Goal: Information Seeking & Learning: Check status

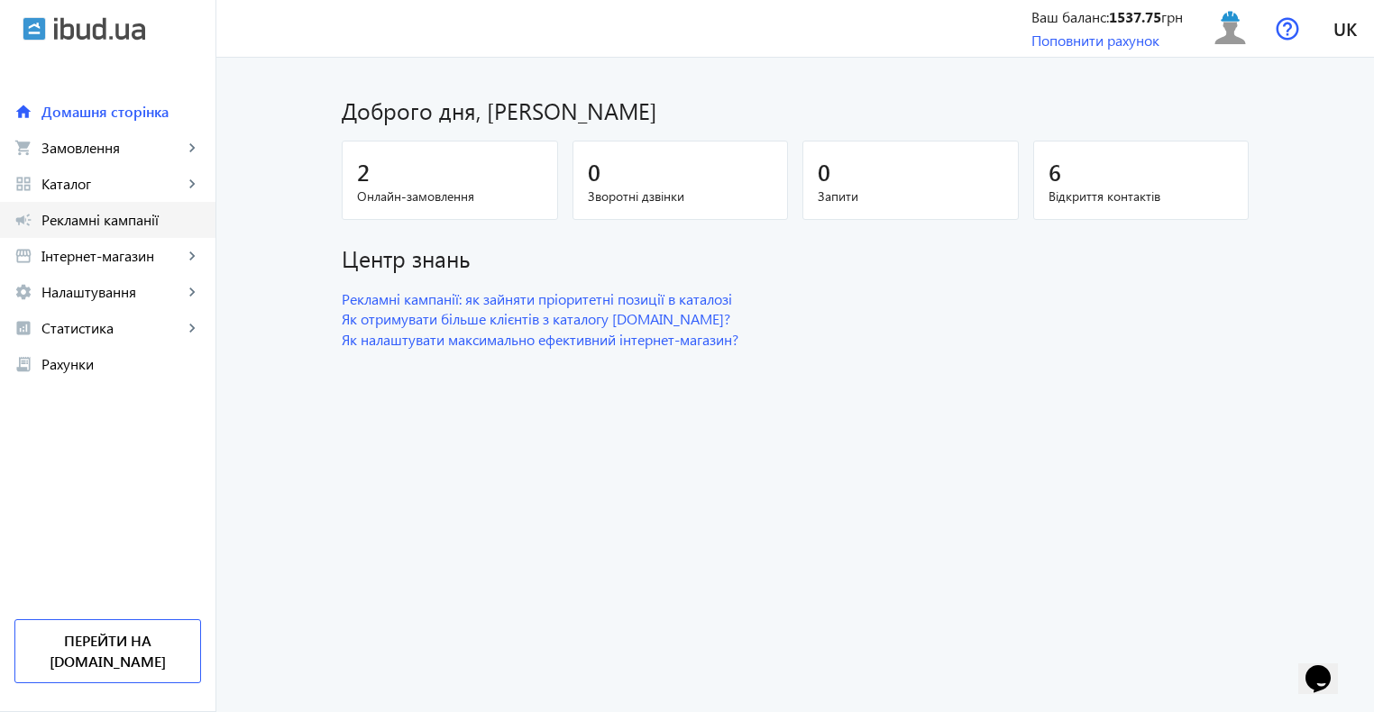
click at [93, 222] on span "Рекламні кампанії" at bounding box center [121, 220] width 160 height 18
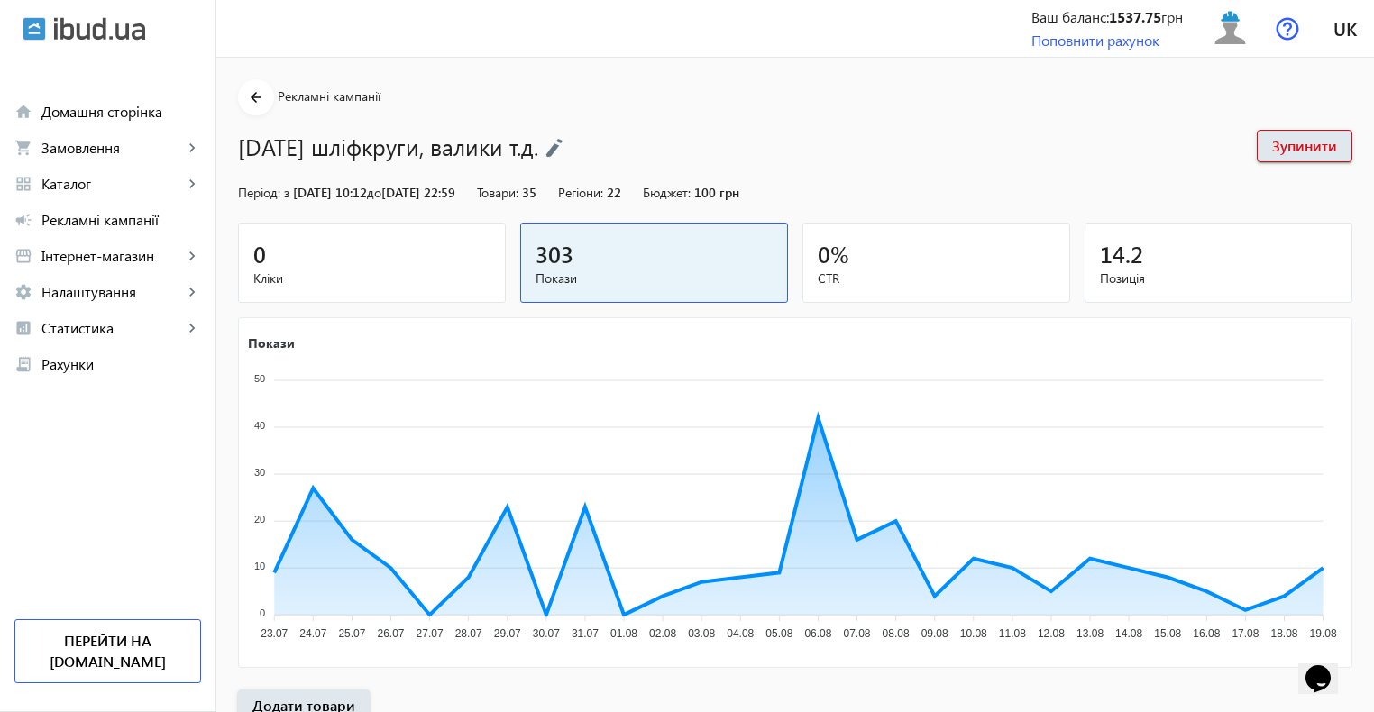
click at [344, 261] on div "0" at bounding box center [371, 254] width 237 height 32
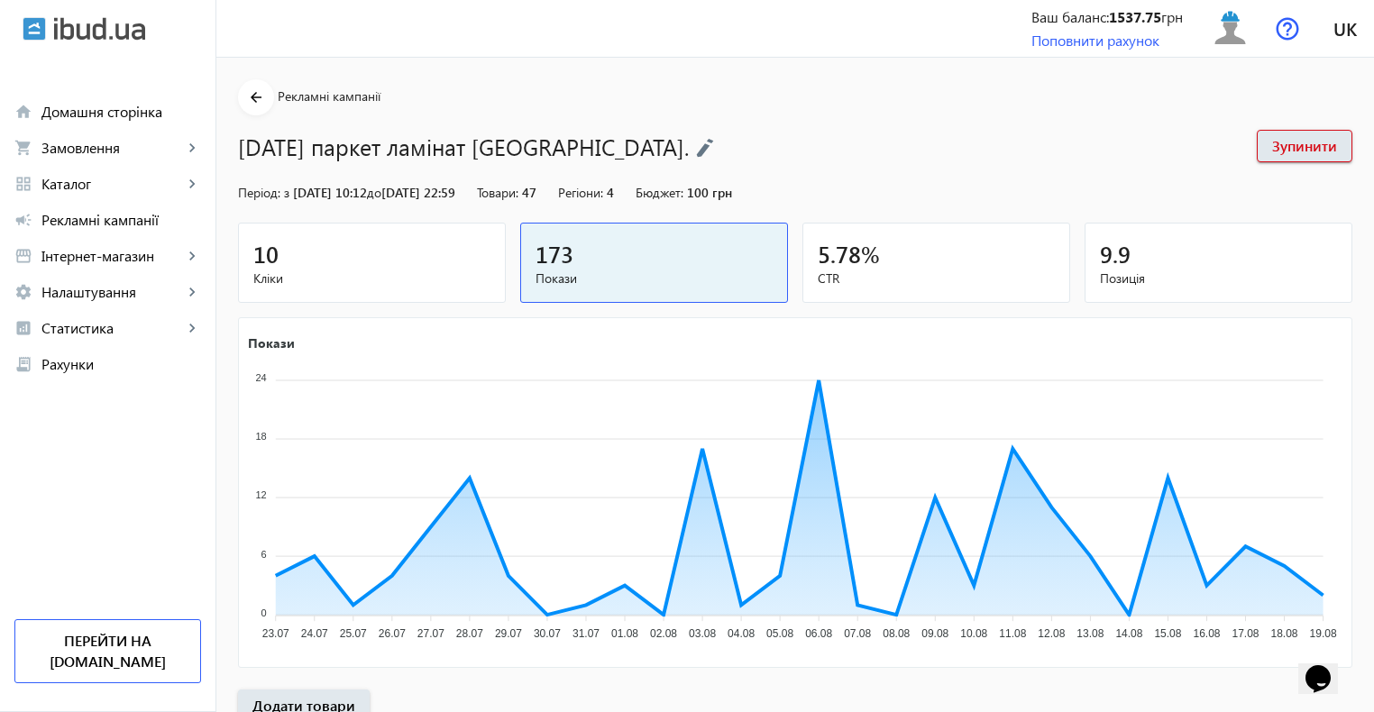
click at [342, 254] on div "10" at bounding box center [371, 254] width 237 height 32
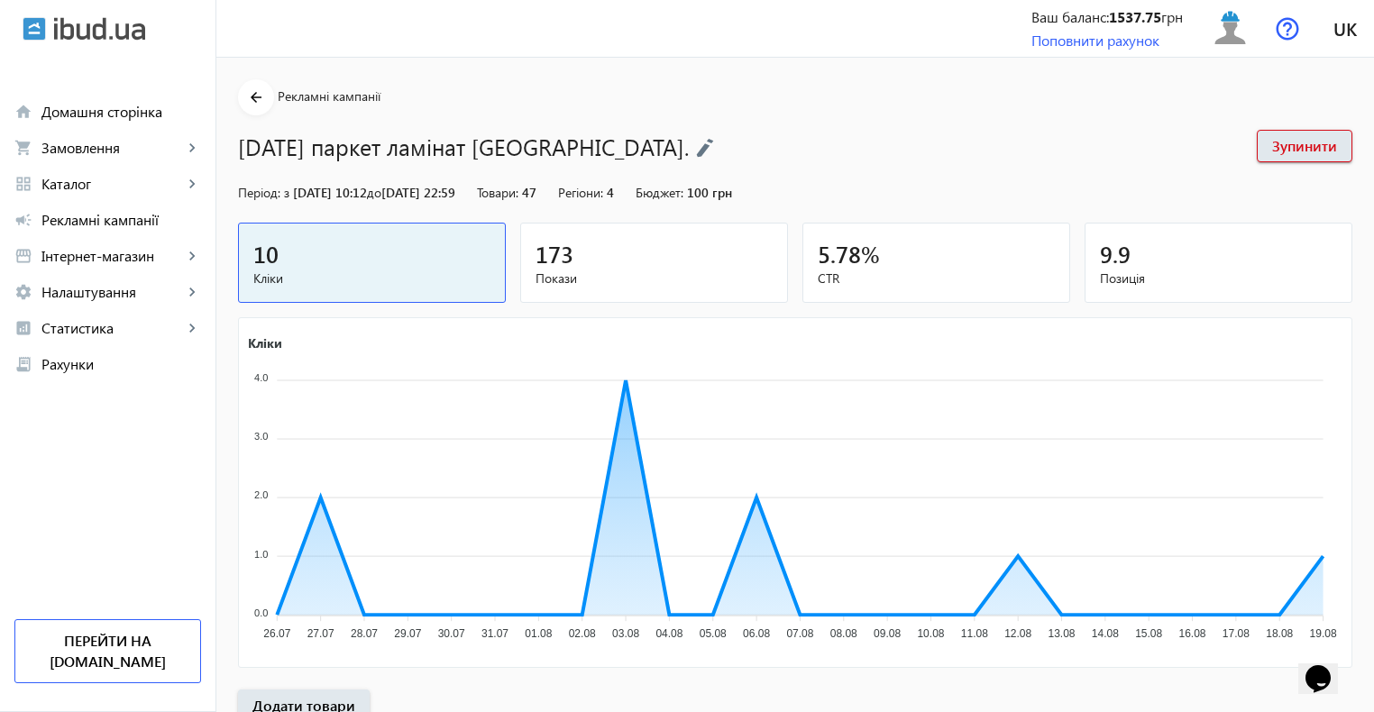
drag, startPoint x: 235, startPoint y: 96, endPoint x: 525, endPoint y: 12, distance: 301.4
click at [245, 97] on mat-icon "arrow_back" at bounding box center [256, 98] width 23 height 23
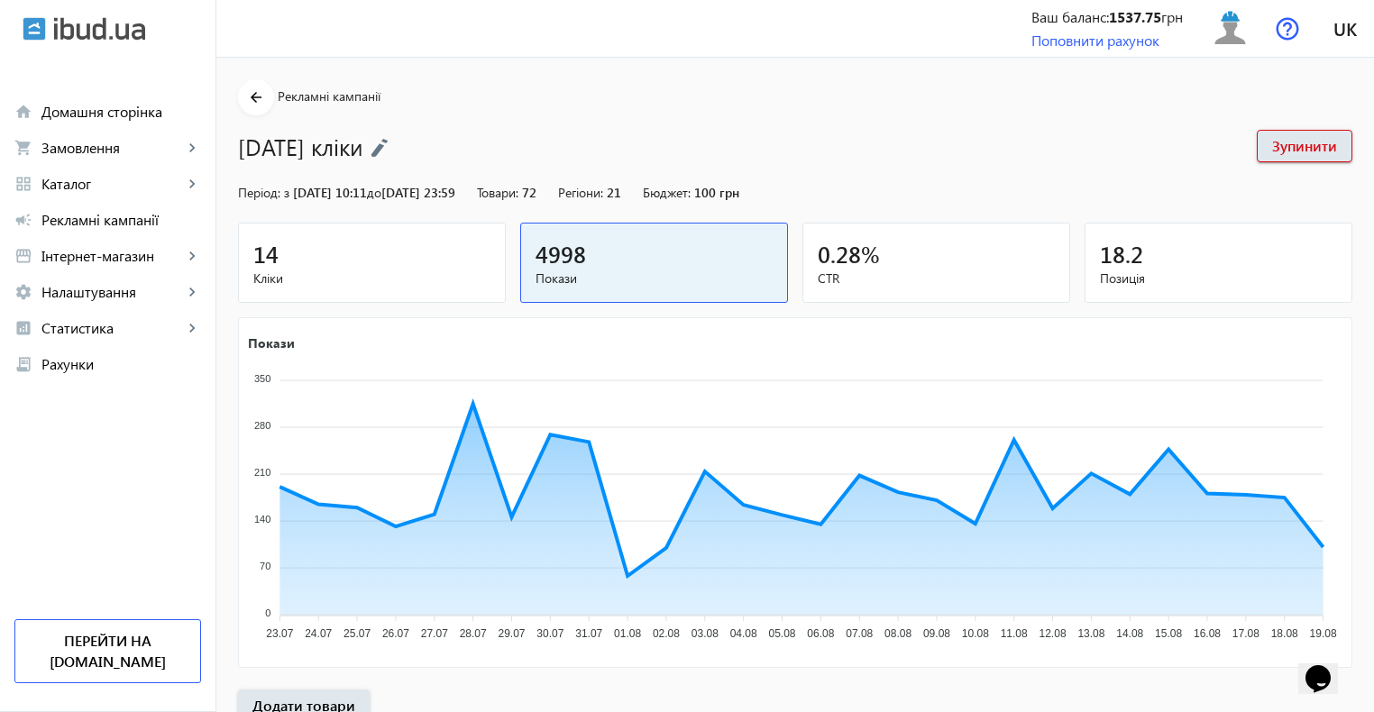
click at [414, 271] on span "Кліки" at bounding box center [371, 279] width 237 height 18
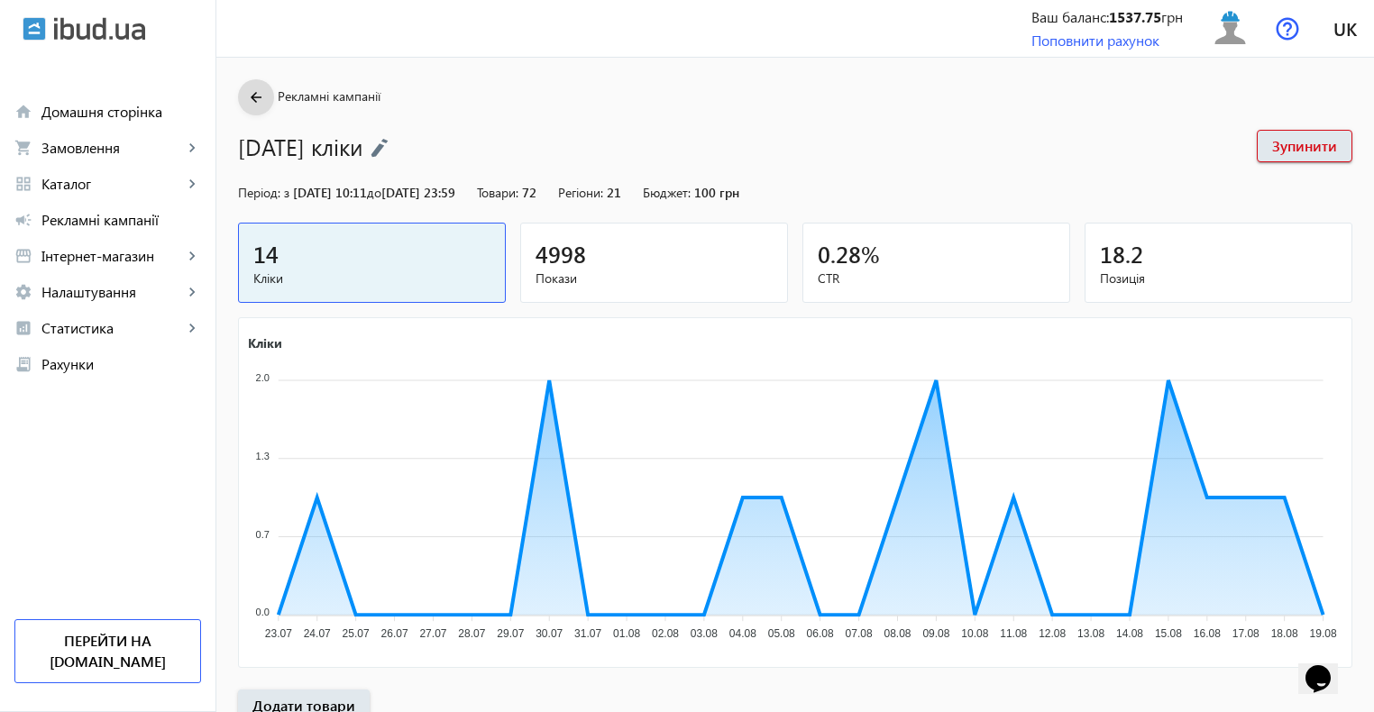
click at [252, 104] on mat-icon "arrow_back" at bounding box center [256, 98] width 23 height 23
